Goal: Task Accomplishment & Management: Manage account settings

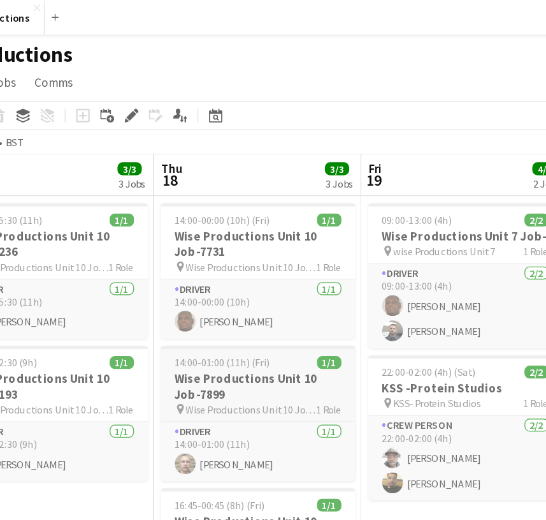
click at [193, 291] on h3 "Wise Productions Unit 10 Job-7899" at bounding box center [264, 283] width 143 height 23
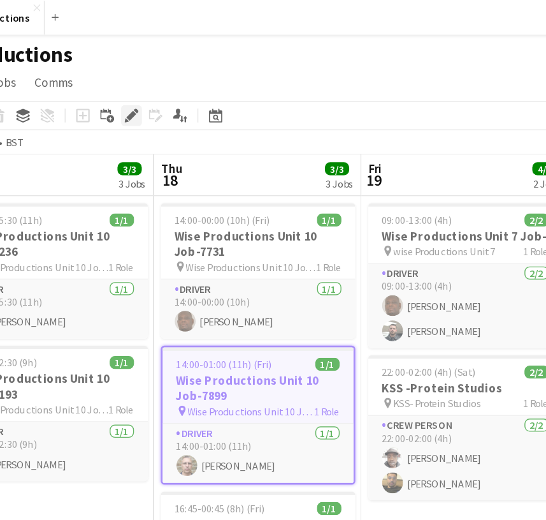
click at [168, 84] on icon at bounding box center [171, 85] width 7 height 7
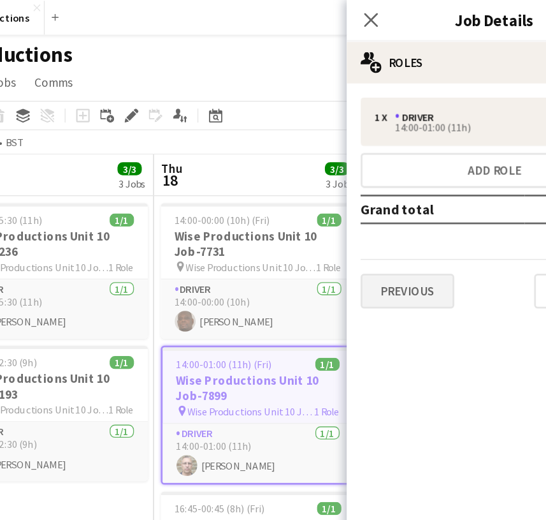
click at [340, 215] on button "Previous" at bounding box center [374, 214] width 69 height 26
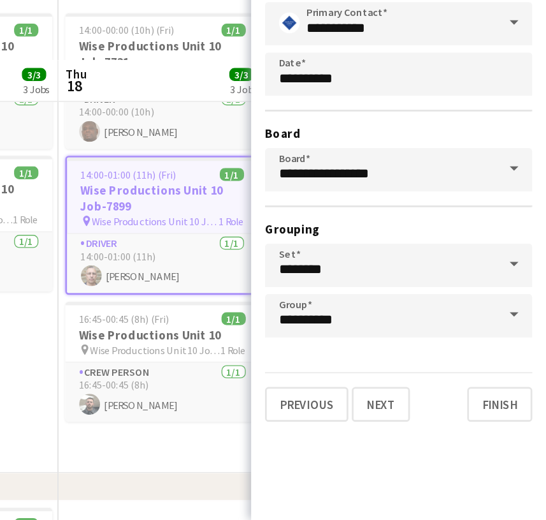
scroll to position [22, 0]
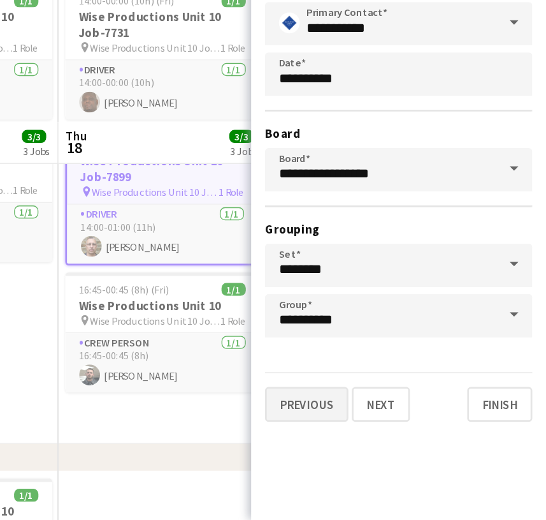
click at [340, 422] on button "Previous" at bounding box center [370, 435] width 61 height 26
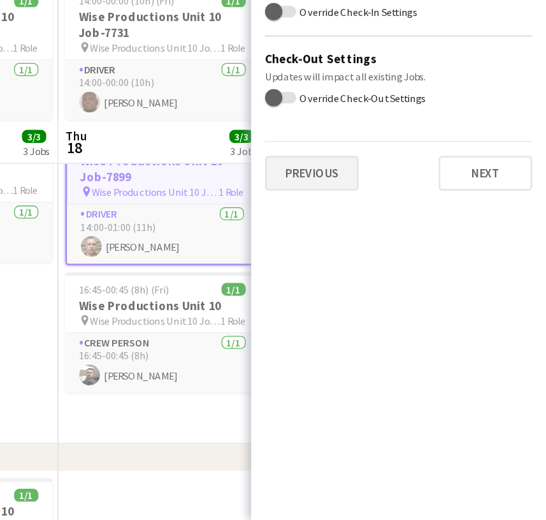
click at [340, 253] on button "Previous" at bounding box center [374, 266] width 69 height 26
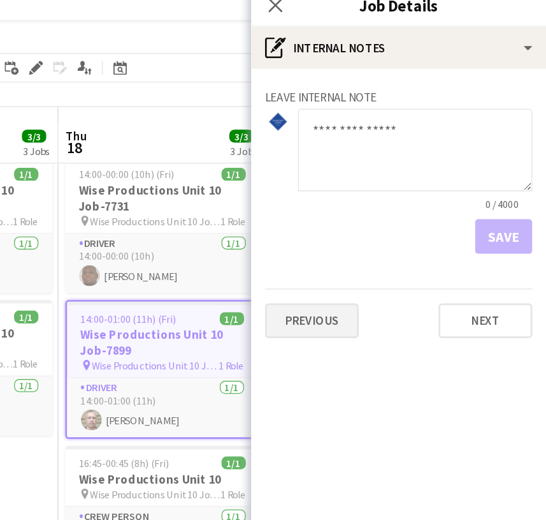
click at [340, 236] on button "Previous" at bounding box center [374, 246] width 69 height 26
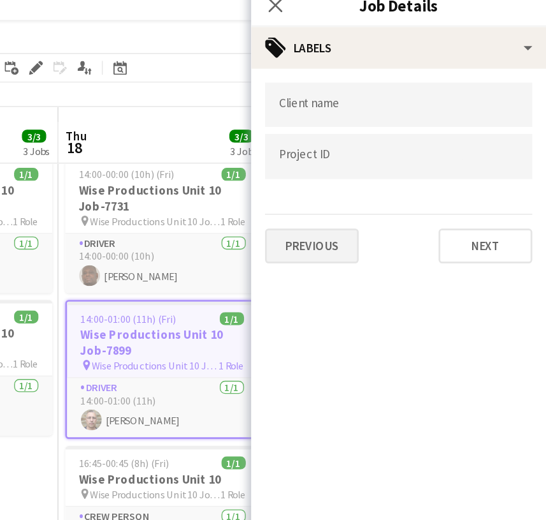
click at [340, 187] on button "Previous" at bounding box center [374, 192] width 69 height 26
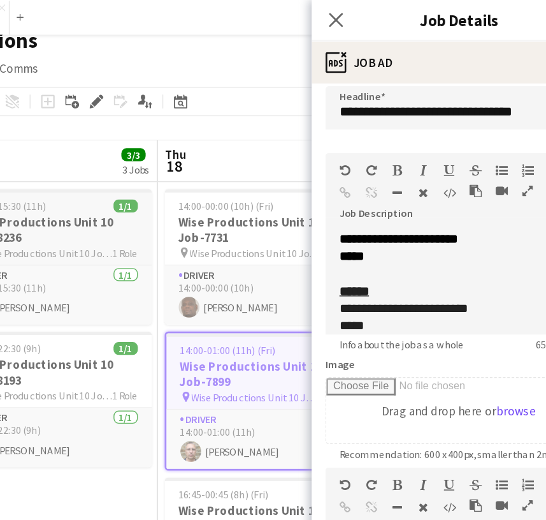
scroll to position [0, 0]
click at [217, 106] on app-board-header-date "Thu 18 3/3 3 Jobs" at bounding box center [293, 118] width 152 height 31
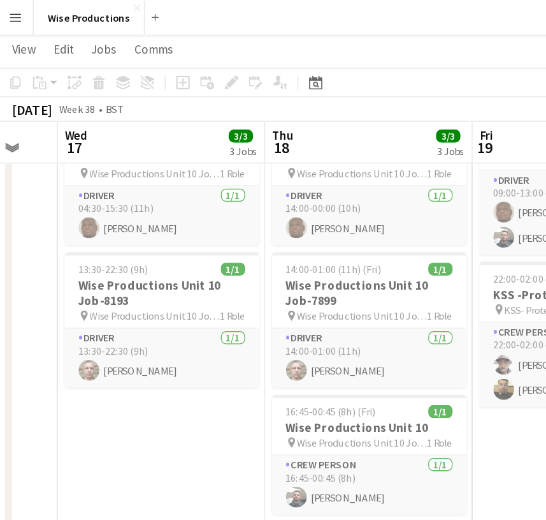
scroll to position [0, 414]
click at [261, 218] on h3 "Wise Productions Unit 10 Job-7899" at bounding box center [272, 214] width 143 height 23
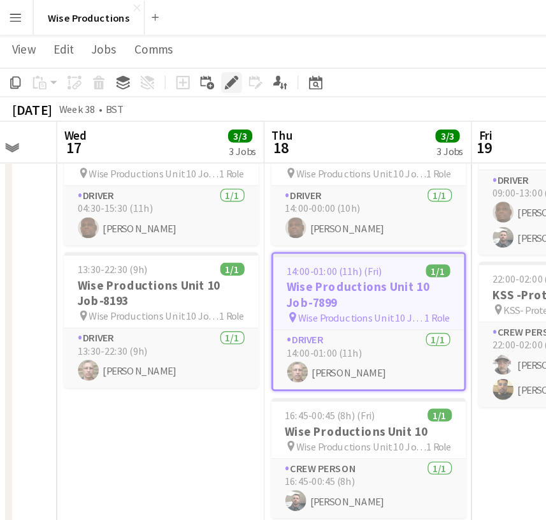
click at [170, 61] on icon at bounding box center [171, 60] width 7 height 7
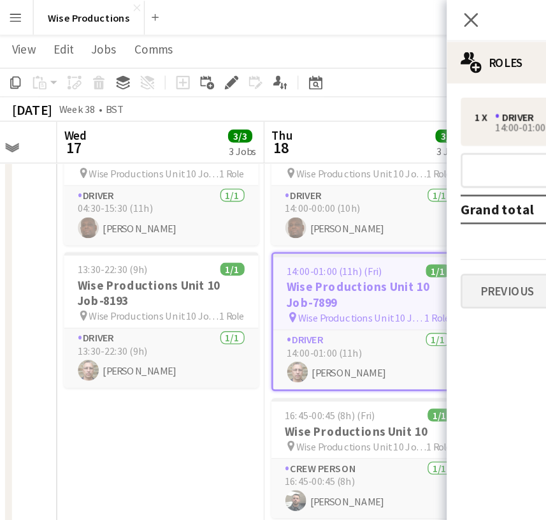
click at [381, 205] on button "Previous" at bounding box center [374, 214] width 69 height 26
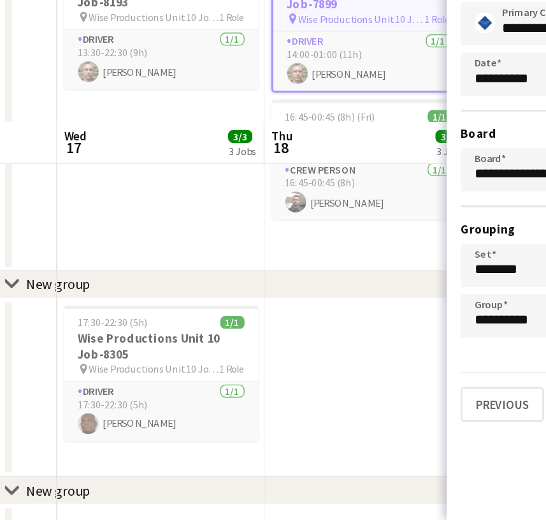
scroll to position [151, 0]
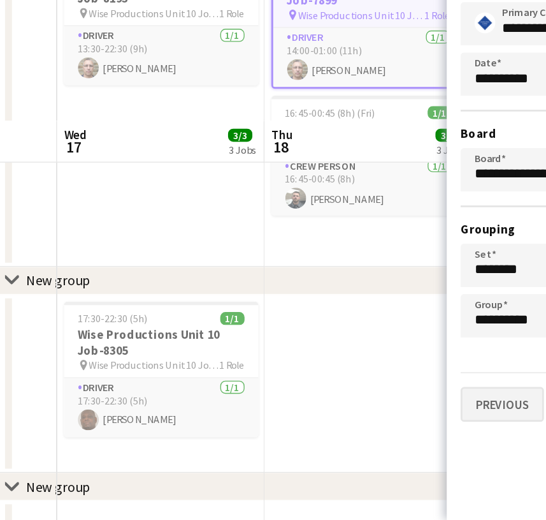
click at [370, 422] on button "Previous" at bounding box center [370, 435] width 61 height 26
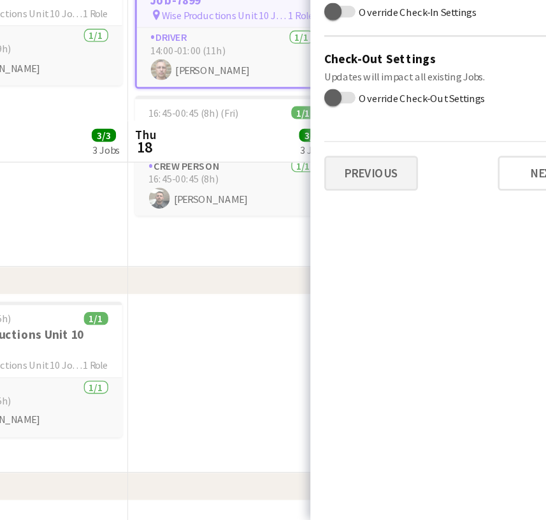
click at [340, 253] on button "Previous" at bounding box center [374, 266] width 69 height 26
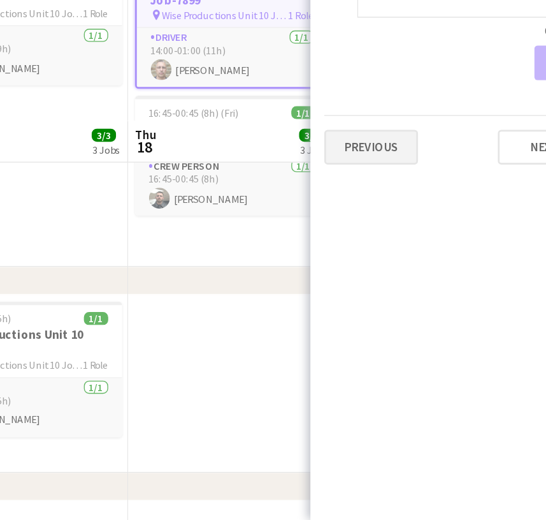
click at [340, 233] on button "Previous" at bounding box center [374, 246] width 69 height 26
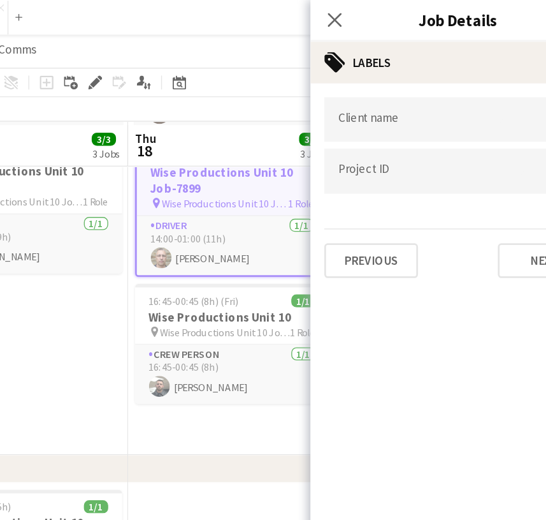
scroll to position [130, 0]
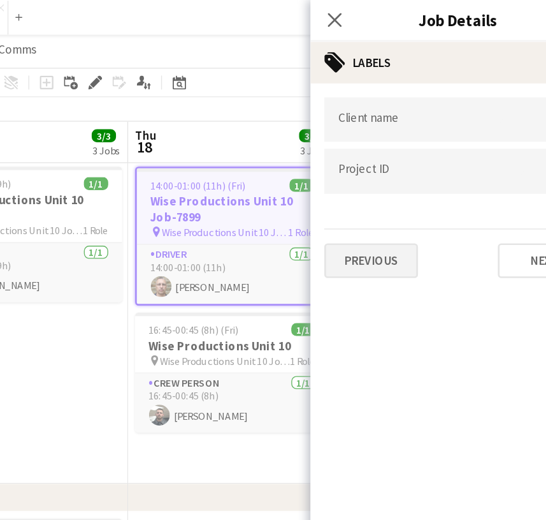
click at [340, 182] on button "Previous" at bounding box center [374, 192] width 69 height 26
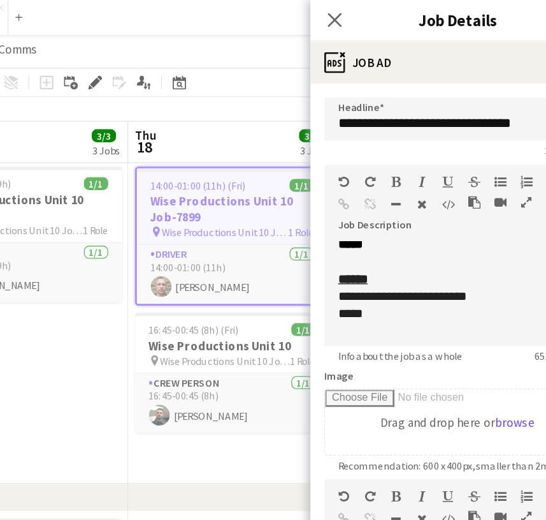
scroll to position [14, 0]
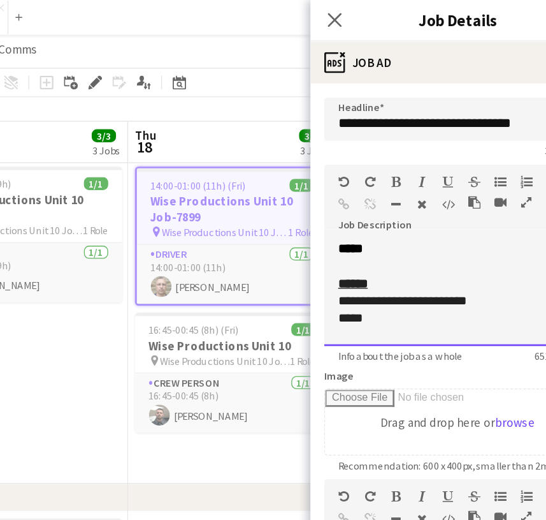
click at [376, 219] on p "**********" at bounding box center [438, 220] width 176 height 13
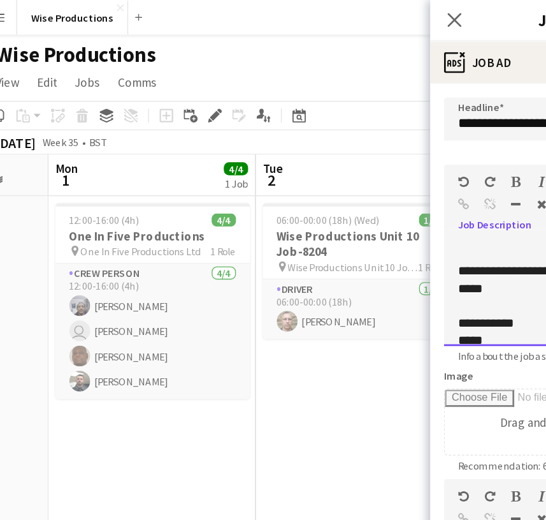
scroll to position [0, 0]
click at [341, 14] on icon "Close pop-in" at bounding box center [347, 14] width 12 height 12
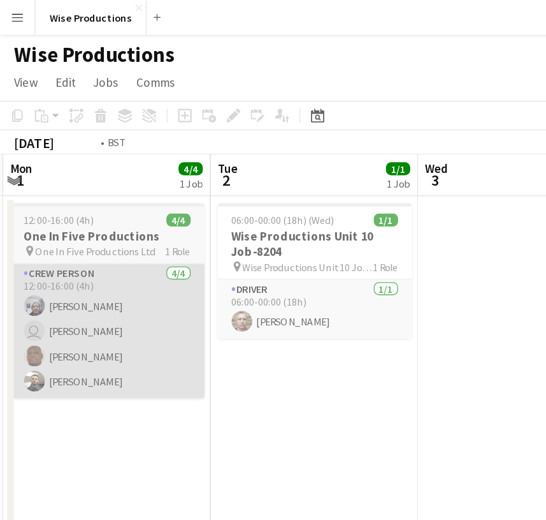
scroll to position [0, 297]
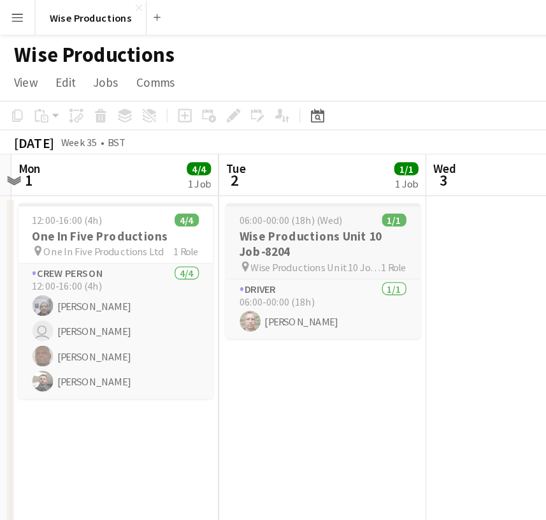
click at [225, 175] on h3 "Wise Productions Unit 10 Job-8204" at bounding box center [237, 179] width 143 height 23
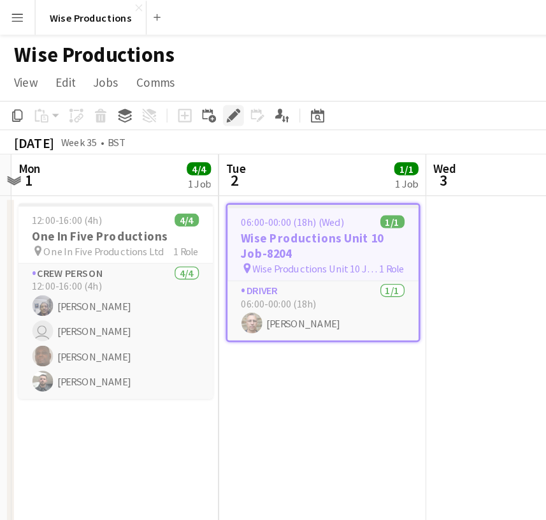
click at [176, 84] on icon "Edit" at bounding box center [171, 85] width 10 height 10
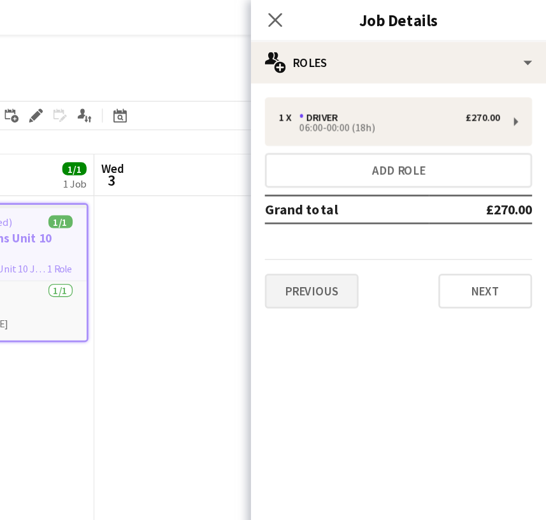
scroll to position [0, 0]
click at [340, 214] on button "Previous" at bounding box center [374, 214] width 69 height 26
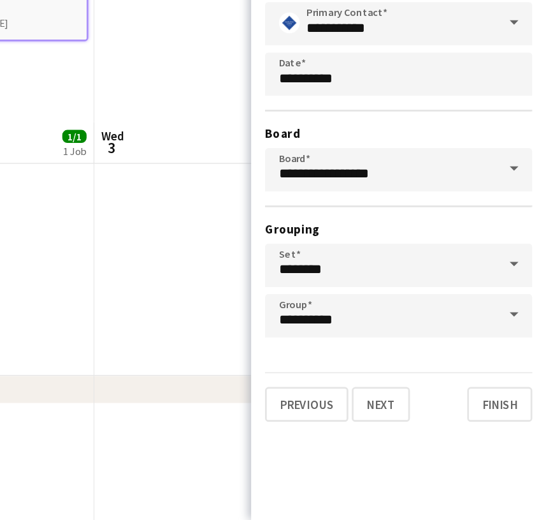
scroll to position [91, 0]
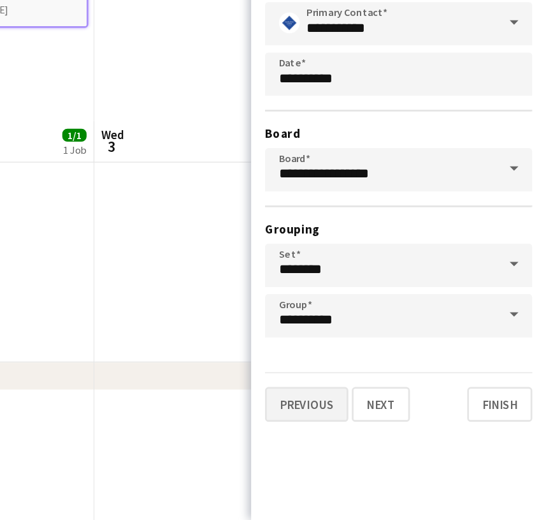
click at [340, 422] on button "Previous" at bounding box center [370, 435] width 61 height 26
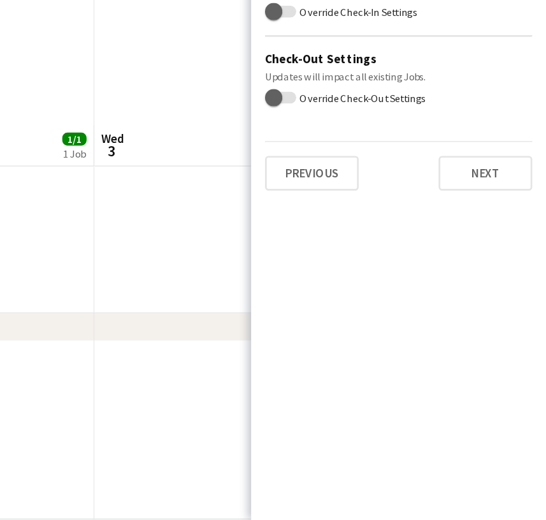
scroll to position [131, 0]
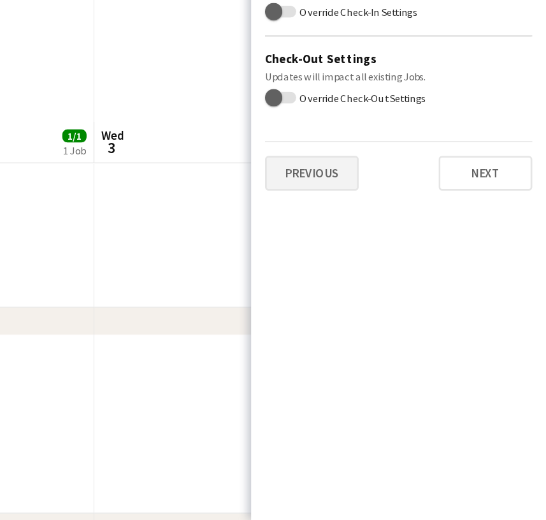
click at [340, 253] on button "Previous" at bounding box center [374, 266] width 69 height 26
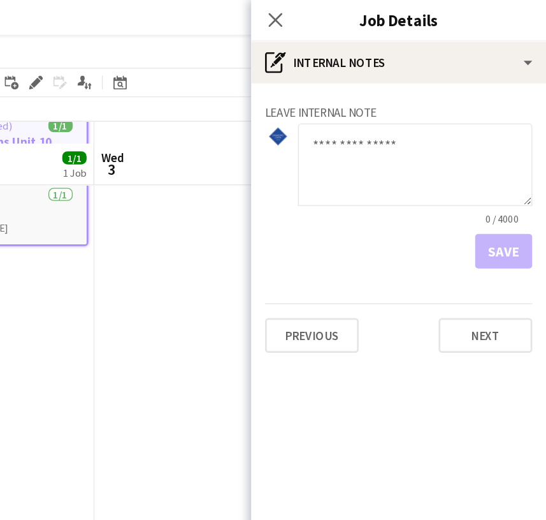
scroll to position [65, 0]
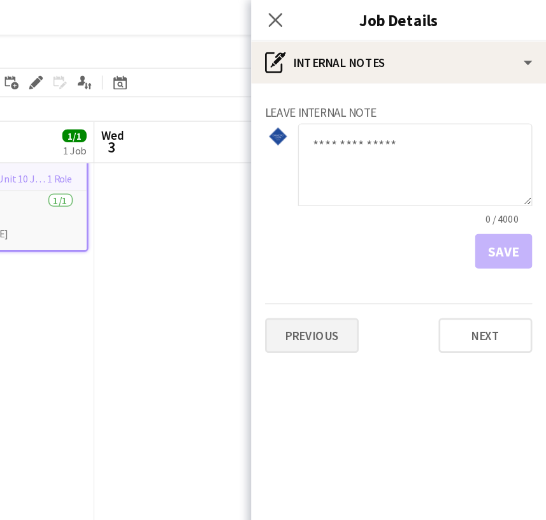
click at [340, 254] on button "Previous" at bounding box center [374, 246] width 69 height 26
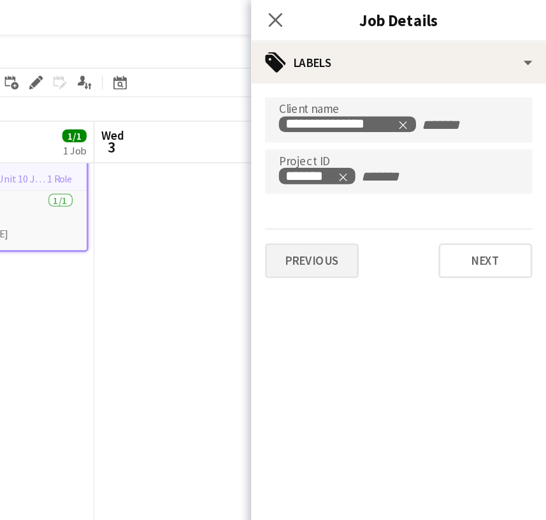
click at [340, 188] on button "Previous" at bounding box center [374, 192] width 69 height 26
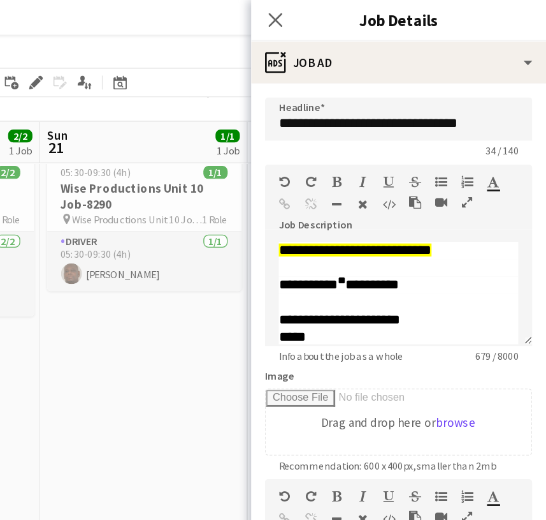
scroll to position [33, 0]
